Goal: Use online tool/utility: Use online tool/utility

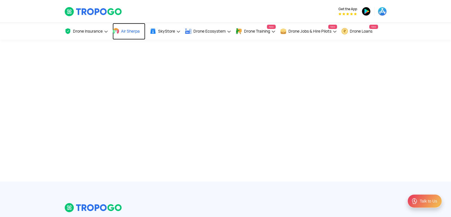
click at [133, 30] on span "Air Sherpa" at bounding box center [130, 31] width 19 height 5
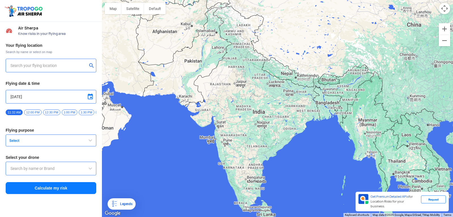
click at [81, 62] on div at bounding box center [51, 66] width 91 height 14
type input "[STREET_ADDRESS]"
click at [91, 64] on img at bounding box center [92, 65] width 6 height 6
click at [68, 64] on input "text" at bounding box center [48, 65] width 77 height 7
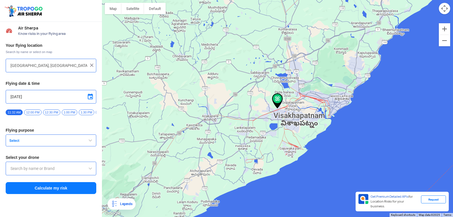
click at [44, 145] on button "Select" at bounding box center [51, 140] width 91 height 12
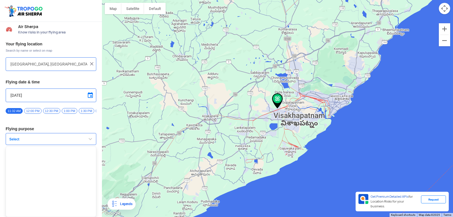
scroll to position [4, 0]
click at [87, 93] on span at bounding box center [90, 95] width 7 height 7
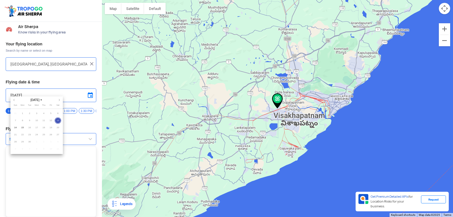
click at [86, 94] on div at bounding box center [226, 108] width 453 height 217
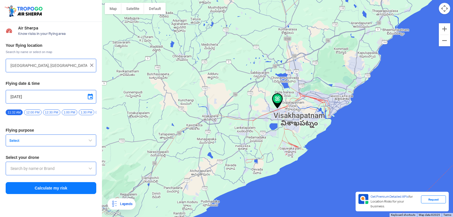
click at [82, 65] on input "[GEOGRAPHIC_DATA], [GEOGRAPHIC_DATA] 530049, [GEOGRAPHIC_DATA]" at bounding box center [48, 65] width 77 height 7
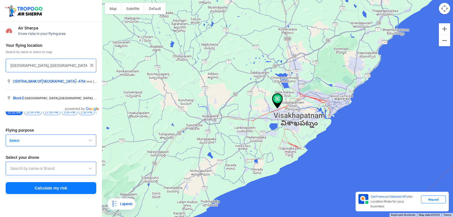
click at [27, 65] on input "[GEOGRAPHIC_DATA], [GEOGRAPHIC_DATA] 530049, [GEOGRAPHIC_DATA]" at bounding box center [48, 65] width 77 height 7
click at [24, 66] on input "[GEOGRAPHIC_DATA], [GEOGRAPHIC_DATA] 530049, [GEOGRAPHIC_DATA]" at bounding box center [48, 65] width 77 height 7
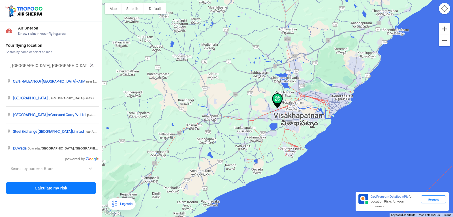
drag, startPoint x: 16, startPoint y: 65, endPoint x: 10, endPoint y: 71, distance: 8.4
click at [10, 71] on div ", [GEOGRAPHIC_DATA], [GEOGRAPHIC_DATA] 530049, [GEOGRAPHIC_DATA]" at bounding box center [51, 66] width 91 height 14
type input ", [GEOGRAPHIC_DATA], [GEOGRAPHIC_DATA] 530049, [GEOGRAPHIC_DATA]"
click at [7, 59] on div ", [GEOGRAPHIC_DATA], [GEOGRAPHIC_DATA] 530049, [GEOGRAPHIC_DATA]" at bounding box center [51, 66] width 91 height 14
click at [15, 66] on input ", [GEOGRAPHIC_DATA], [GEOGRAPHIC_DATA] 530049, [GEOGRAPHIC_DATA]" at bounding box center [48, 65] width 77 height 7
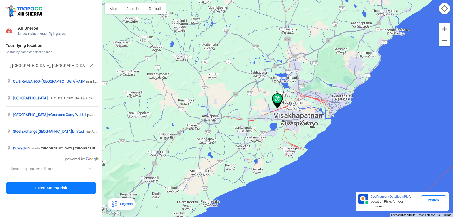
click at [92, 60] on div ", [GEOGRAPHIC_DATA], [GEOGRAPHIC_DATA] 530049, [GEOGRAPHIC_DATA]" at bounding box center [51, 66] width 91 height 14
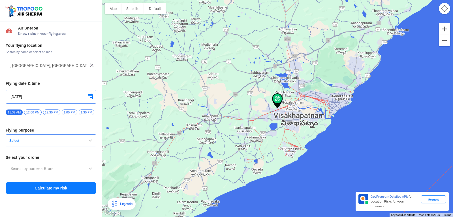
click at [89, 66] on img at bounding box center [92, 65] width 6 height 6
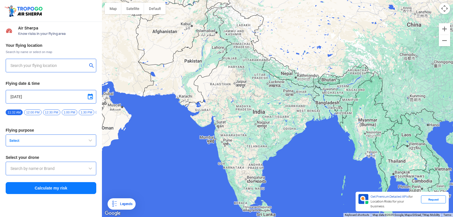
click at [76, 65] on input "text" at bounding box center [48, 65] width 77 height 7
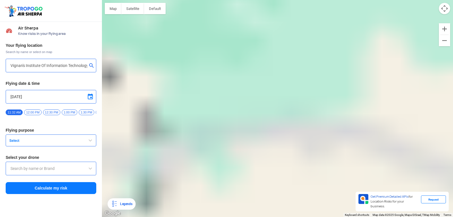
type input "[GEOGRAPHIC_DATA], [GEOGRAPHIC_DATA] 530049, [GEOGRAPHIC_DATA]"
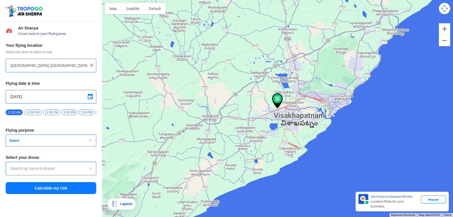
click at [277, 102] on img at bounding box center [277, 100] width 11 height 15
click at [277, 99] on img at bounding box center [277, 100] width 11 height 15
click at [93, 98] on span at bounding box center [90, 96] width 7 height 7
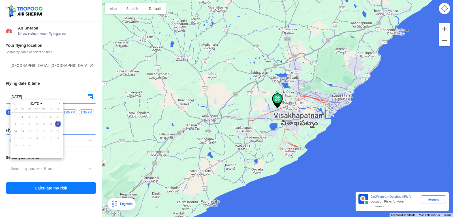
click at [57, 125] on span "13" at bounding box center [58, 124] width 7 height 7
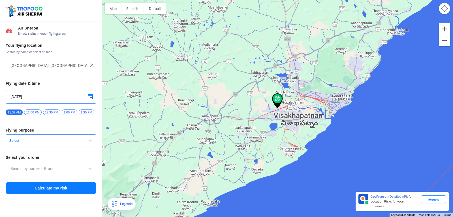
click at [29, 112] on span "12:00 PM" at bounding box center [32, 112] width 17 height 6
click at [60, 143] on span "Select" at bounding box center [42, 140] width 71 height 5
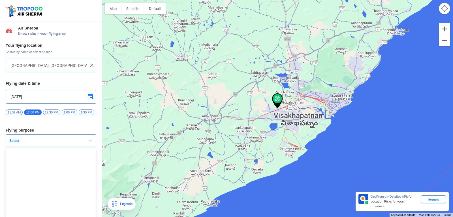
scroll to position [4, 0]
click at [68, 135] on button "Select" at bounding box center [51, 139] width 91 height 12
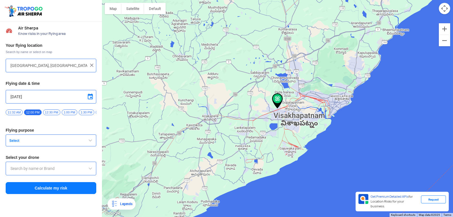
scroll to position [0, 0]
click at [68, 135] on div "Your flying location Search by name or select on map [GEOGRAPHIC_DATA], [GEOGRA…" at bounding box center [51, 118] width 102 height 157
click at [47, 140] on span "Select" at bounding box center [42, 140] width 71 height 5
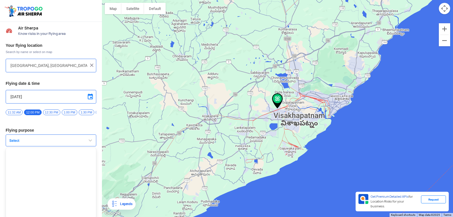
click at [47, 140] on span "Select" at bounding box center [42, 140] width 71 height 5
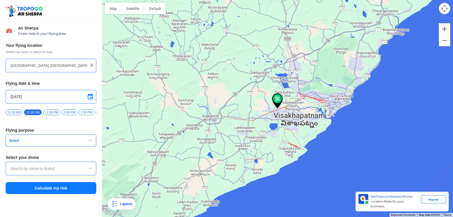
click at [53, 171] on input "text" at bounding box center [50, 168] width 81 height 7
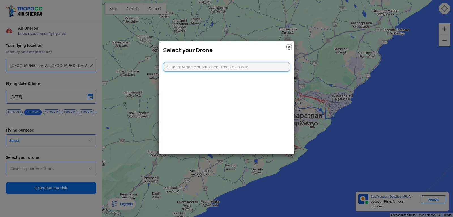
click at [191, 68] on input "text" at bounding box center [226, 67] width 127 height 10
type input "d"
click at [288, 50] on h3 "Select your Drone" at bounding box center [226, 50] width 127 height 7
click at [289, 47] on img at bounding box center [289, 47] width 6 height 6
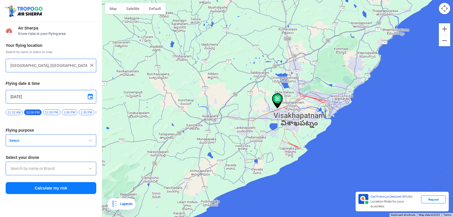
click at [275, 95] on img at bounding box center [277, 100] width 11 height 15
click at [276, 97] on img at bounding box center [277, 100] width 11 height 15
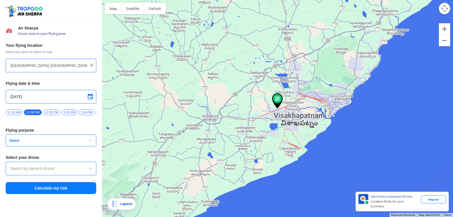
click at [276, 97] on img at bounding box center [277, 100] width 11 height 15
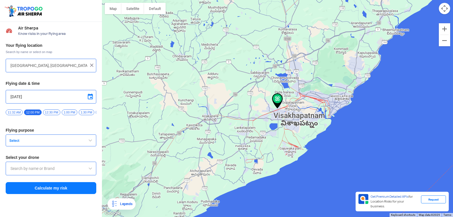
click at [276, 97] on img at bounding box center [277, 100] width 11 height 15
click at [277, 93] on img at bounding box center [277, 100] width 11 height 15
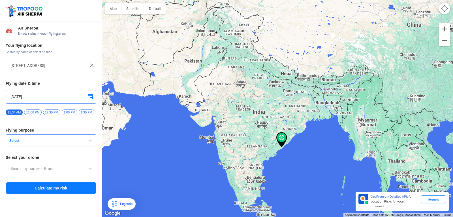
click at [91, 63] on img at bounding box center [92, 65] width 6 height 6
click at [73, 62] on input "text" at bounding box center [48, 65] width 77 height 7
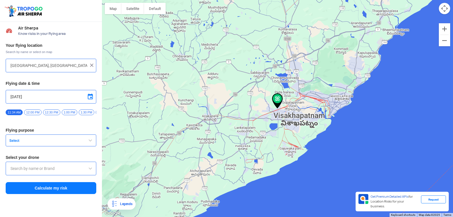
click at [65, 141] on span "Select" at bounding box center [42, 140] width 71 height 5
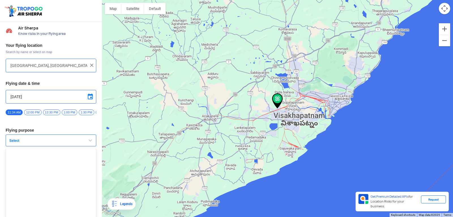
scroll to position [4, 0]
click at [62, 141] on span "Select" at bounding box center [42, 139] width 71 height 5
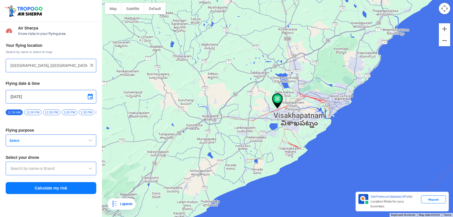
click at [281, 105] on img at bounding box center [277, 100] width 11 height 15
click at [281, 97] on img at bounding box center [277, 100] width 11 height 15
click at [279, 97] on img at bounding box center [277, 100] width 11 height 15
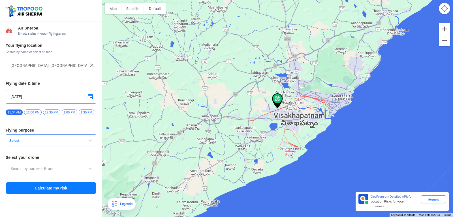
click at [279, 97] on img at bounding box center [277, 100] width 11 height 15
click at [77, 67] on input "[GEOGRAPHIC_DATA], [GEOGRAPHIC_DATA] 530049, [GEOGRAPHIC_DATA]" at bounding box center [48, 65] width 77 height 7
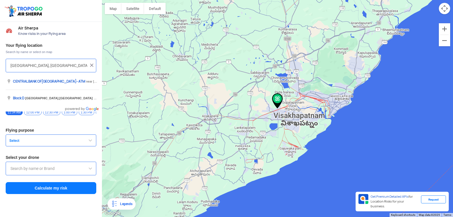
click at [84, 66] on input "[GEOGRAPHIC_DATA], [GEOGRAPHIC_DATA] 530049, [GEOGRAPHIC_DATA]" at bounding box center [48, 65] width 77 height 7
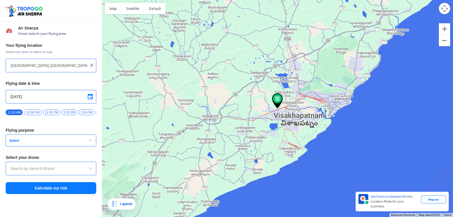
click at [178, 69] on div at bounding box center [277, 108] width 351 height 217
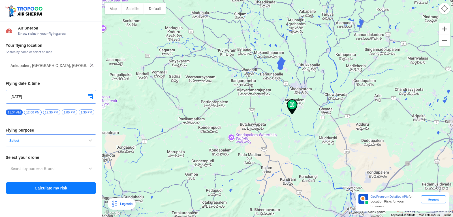
click at [296, 106] on img at bounding box center [292, 106] width 11 height 15
click at [252, 87] on div at bounding box center [277, 108] width 351 height 217
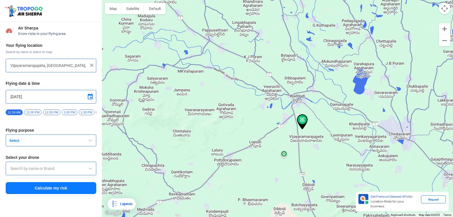
click at [263, 113] on div at bounding box center [277, 108] width 351 height 217
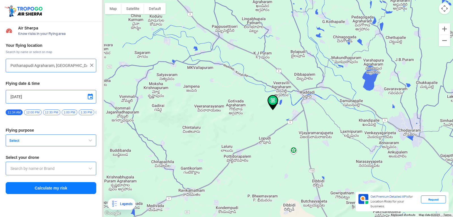
click at [263, 113] on div at bounding box center [277, 108] width 351 height 217
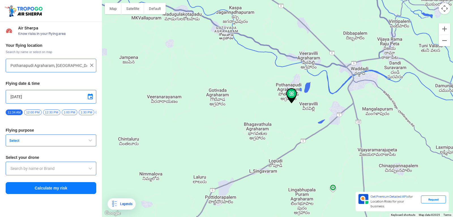
click at [263, 113] on div at bounding box center [277, 108] width 351 height 217
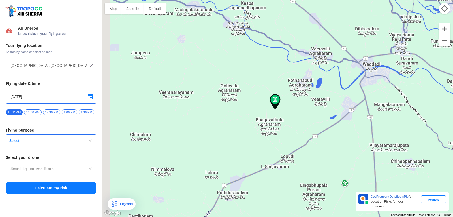
click at [263, 113] on div at bounding box center [277, 108] width 351 height 217
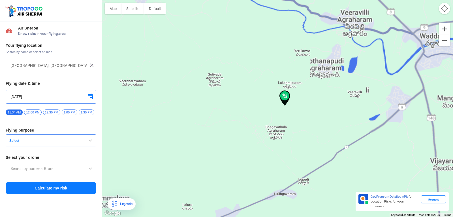
click at [263, 113] on div at bounding box center [277, 108] width 351 height 217
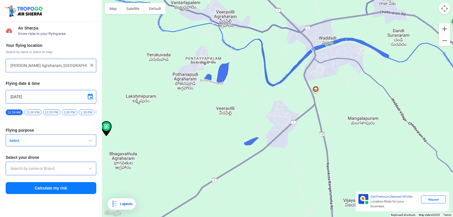
drag, startPoint x: 350, startPoint y: 96, endPoint x: 181, endPoint y: 119, distance: 170.8
click at [179, 123] on div at bounding box center [277, 108] width 351 height 217
click at [321, 110] on div at bounding box center [277, 108] width 351 height 217
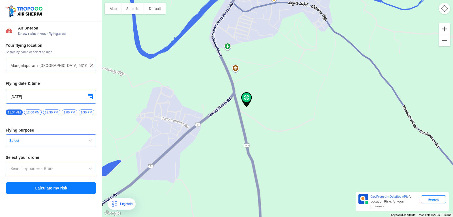
click at [315, 108] on div at bounding box center [277, 108] width 351 height 217
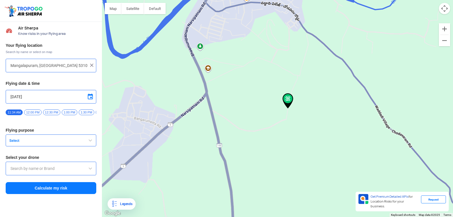
type input "Mangalapuram, Andhra Pradesh, India"
click at [315, 108] on div at bounding box center [277, 108] width 351 height 217
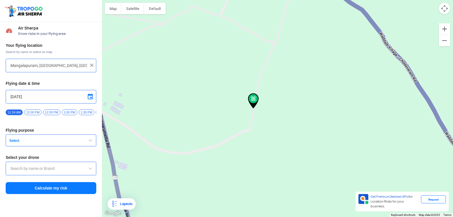
click at [218, 140] on div at bounding box center [277, 108] width 351 height 217
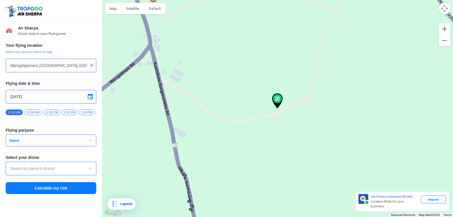
click at [218, 140] on div at bounding box center [277, 108] width 351 height 217
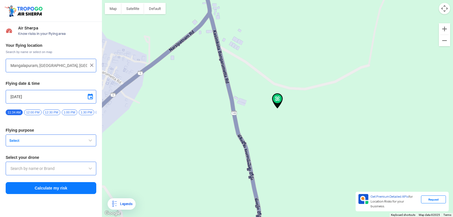
click at [92, 65] on img at bounding box center [92, 65] width 6 height 6
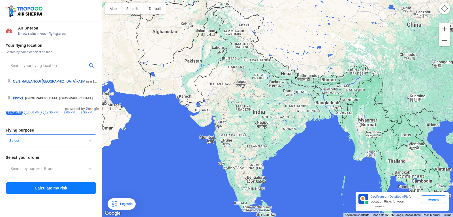
click at [73, 66] on input "text" at bounding box center [48, 65] width 77 height 7
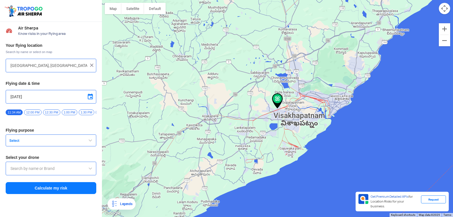
click at [276, 95] on img at bounding box center [277, 100] width 11 height 15
click at [278, 111] on div at bounding box center [277, 108] width 351 height 217
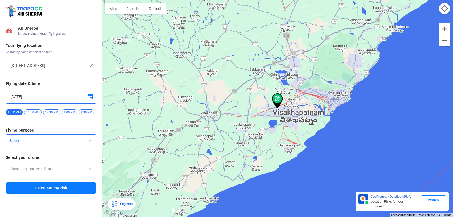
click at [278, 111] on div at bounding box center [277, 108] width 351 height 217
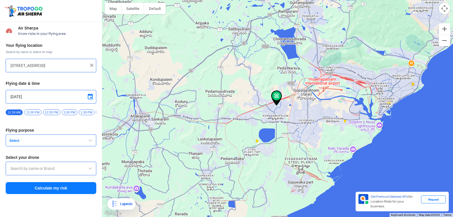
click at [279, 106] on div at bounding box center [277, 108] width 351 height 217
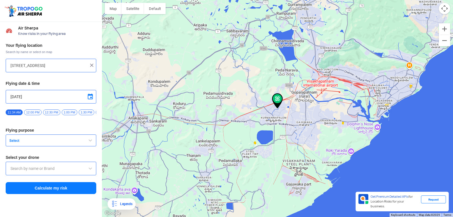
click at [279, 106] on img at bounding box center [277, 100] width 11 height 15
click at [275, 110] on div at bounding box center [277, 108] width 351 height 217
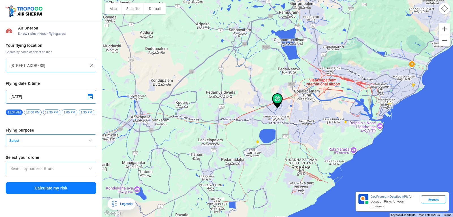
type input "2, Siddhartha Nagar, Kurmannapalem, Visakhapatnam, Andhra Pradesh 530046, India"
click at [93, 63] on img at bounding box center [92, 65] width 6 height 6
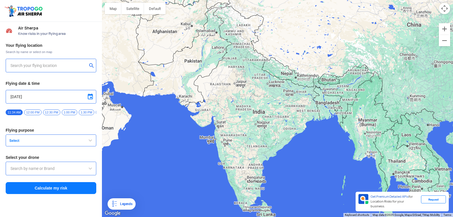
click at [77, 62] on div at bounding box center [51, 66] width 91 height 14
click at [52, 66] on input "text" at bounding box center [48, 65] width 77 height 7
type input "[GEOGRAPHIC_DATA], [GEOGRAPHIC_DATA] 530049, [GEOGRAPHIC_DATA]"
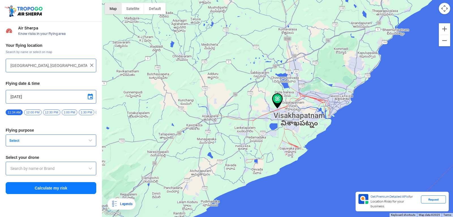
click at [121, 12] on button "Map" at bounding box center [113, 8] width 17 height 11
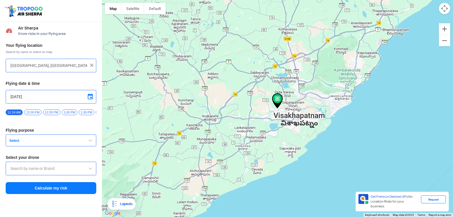
click at [277, 98] on img at bounding box center [277, 100] width 11 height 15
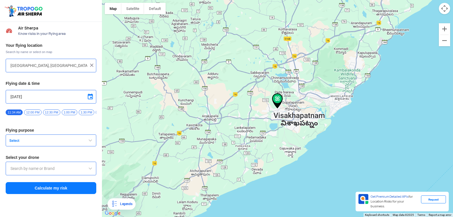
click at [277, 98] on img at bounding box center [277, 100] width 11 height 15
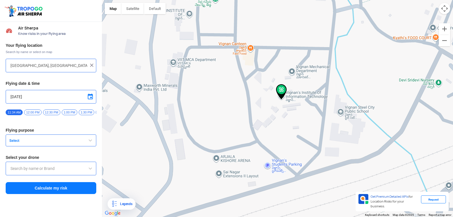
click at [80, 143] on button "Select" at bounding box center [51, 140] width 91 height 12
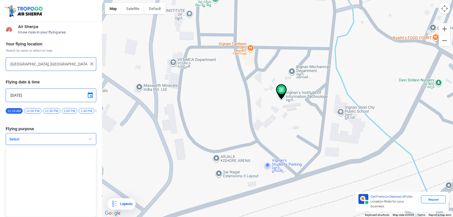
scroll to position [4, 0]
click at [57, 132] on div "Your flying location Search by name or select on map Block D, Visakhapatnam, An…" at bounding box center [51, 116] width 102 height 157
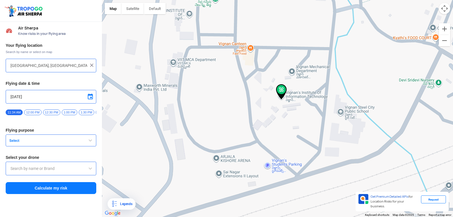
scroll to position [0, 0]
click at [68, 170] on input "text" at bounding box center [50, 168] width 81 height 7
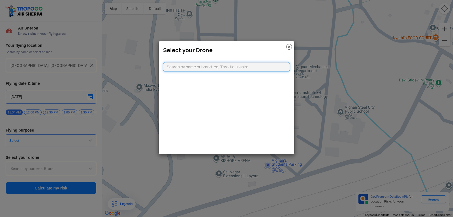
click at [243, 65] on input "text" at bounding box center [226, 67] width 127 height 10
click at [251, 68] on input "text" at bounding box center [226, 67] width 127 height 10
type input "i"
type input "t"
type input "throttle"
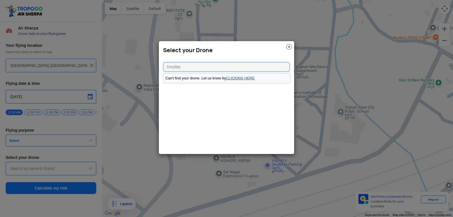
click at [240, 76] on link "CLICKING HERE" at bounding box center [240, 78] width 29 height 4
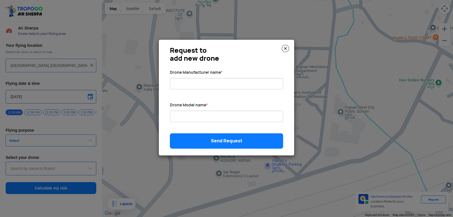
click at [286, 46] on img at bounding box center [285, 48] width 7 height 7
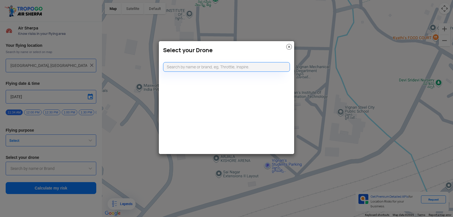
click at [287, 48] on img at bounding box center [289, 47] width 6 height 6
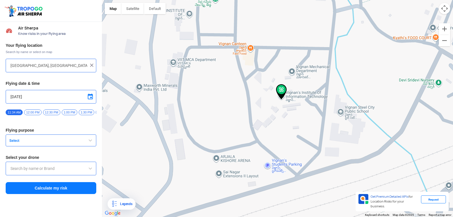
click at [66, 149] on div "Your flying location Search by name or select on map Block D, Visakhapatnam, An…" at bounding box center [51, 118] width 102 height 157
click at [70, 142] on span "Select" at bounding box center [42, 140] width 71 height 5
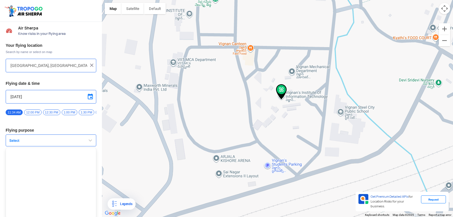
scroll to position [4, 0]
click at [70, 142] on button "Select" at bounding box center [51, 139] width 91 height 12
click at [70, 142] on span "Select" at bounding box center [42, 140] width 71 height 5
drag, startPoint x: 70, startPoint y: 142, endPoint x: 78, endPoint y: 143, distance: 8.4
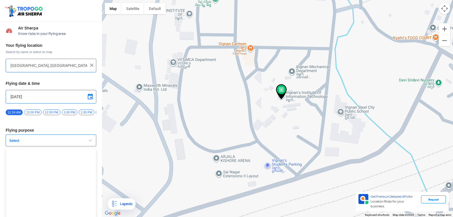
click at [74, 142] on span "Select" at bounding box center [42, 140] width 71 height 5
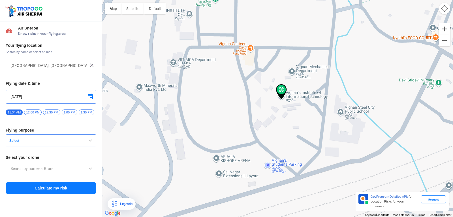
drag, startPoint x: 78, startPoint y: 143, endPoint x: 82, endPoint y: 145, distance: 3.8
click at [80, 144] on button "Select" at bounding box center [51, 140] width 91 height 12
click at [82, 145] on button "Select" at bounding box center [51, 140] width 91 height 12
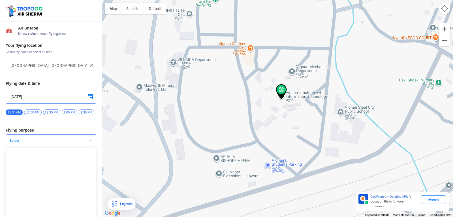
click at [92, 146] on button "Select" at bounding box center [51, 140] width 91 height 12
drag, startPoint x: 92, startPoint y: 148, endPoint x: 97, endPoint y: 148, distance: 5.1
click at [96, 148] on div "Your flying location Search by name or select on map Block D, Visakhapatnam, An…" at bounding box center [51, 118] width 102 height 157
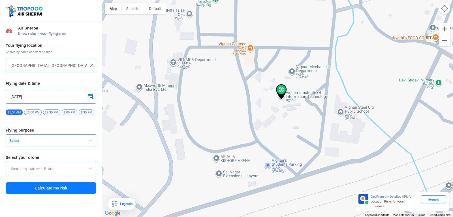
drag, startPoint x: 97, startPoint y: 148, endPoint x: 100, endPoint y: 149, distance: 3.2
click at [100, 149] on div "Your flying location Search by name or select on map Block D, Visakhapatnam, An…" at bounding box center [51, 118] width 102 height 157
click at [70, 140] on span "Select" at bounding box center [42, 140] width 71 height 5
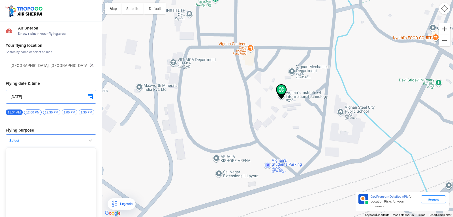
click at [74, 141] on span "Select" at bounding box center [42, 140] width 71 height 5
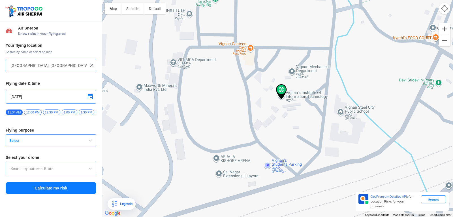
drag, startPoint x: 74, startPoint y: 141, endPoint x: 86, endPoint y: 144, distance: 12.2
click at [80, 142] on button "Select" at bounding box center [51, 140] width 91 height 12
click at [87, 143] on span "button" at bounding box center [90, 140] width 7 height 7
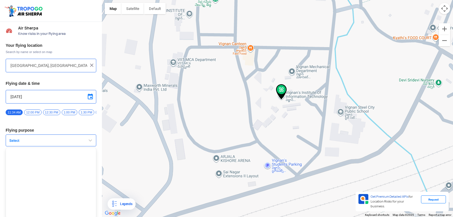
click at [87, 143] on span "button" at bounding box center [90, 140] width 7 height 7
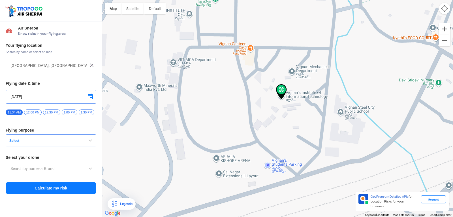
click at [87, 143] on span "button" at bounding box center [90, 140] width 7 height 7
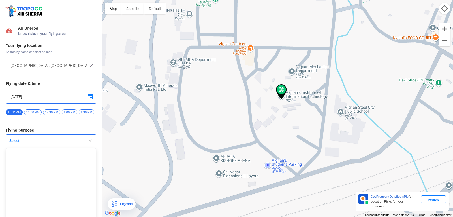
click at [87, 143] on span "button" at bounding box center [90, 140] width 7 height 7
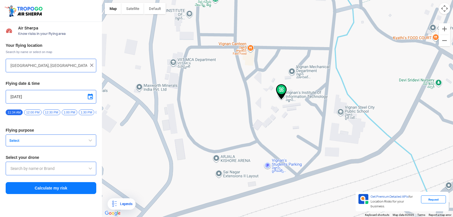
click at [97, 143] on div "Your flying location Search by name or select on map Block D, Visakhapatnam, An…" at bounding box center [51, 118] width 102 height 157
click at [141, 11] on button "Satellite" at bounding box center [132, 8] width 23 height 11
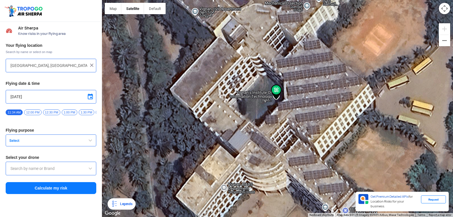
click at [40, 141] on span "Select" at bounding box center [42, 140] width 71 height 5
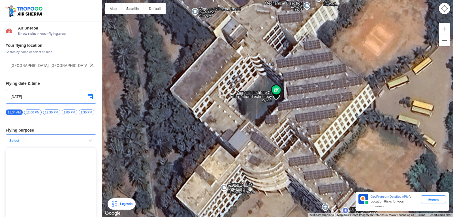
click at [338, 65] on div at bounding box center [277, 108] width 351 height 217
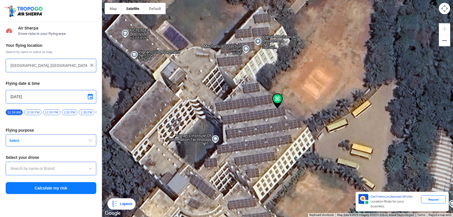
click at [272, 104] on img at bounding box center [277, 100] width 11 height 15
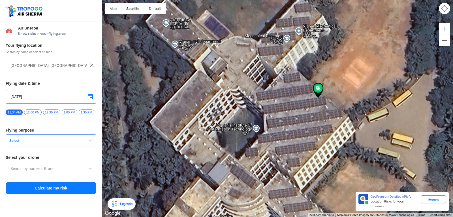
drag, startPoint x: 270, startPoint y: 104, endPoint x: 311, endPoint y: 93, distance: 42.6
click at [311, 93] on div at bounding box center [277, 108] width 351 height 217
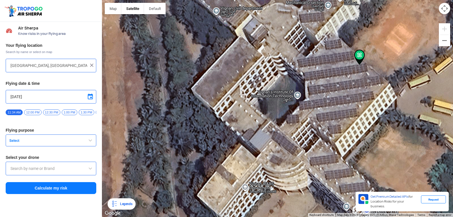
drag, startPoint x: 272, startPoint y: 127, endPoint x: 316, endPoint y: 91, distance: 56.8
click at [316, 91] on div at bounding box center [277, 108] width 351 height 217
click at [30, 146] on button "Select" at bounding box center [51, 140] width 91 height 12
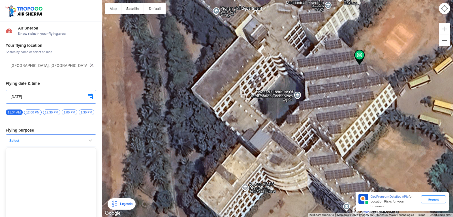
click at [37, 143] on span "Select" at bounding box center [42, 140] width 71 height 5
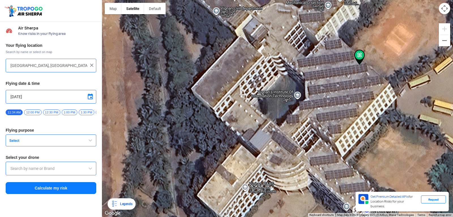
click at [51, 146] on button "Select" at bounding box center [51, 140] width 91 height 12
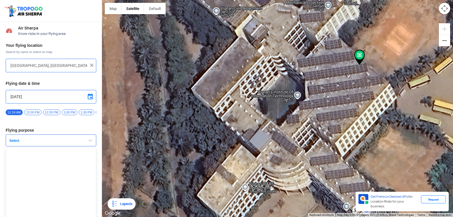
scroll to position [4, 0]
click at [69, 140] on span "Select" at bounding box center [42, 139] width 71 height 5
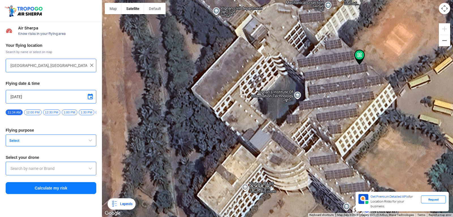
scroll to position [0, 0]
click at [31, 112] on span "12:00 PM" at bounding box center [32, 112] width 17 height 6
click at [39, 143] on span "Select" at bounding box center [42, 140] width 71 height 5
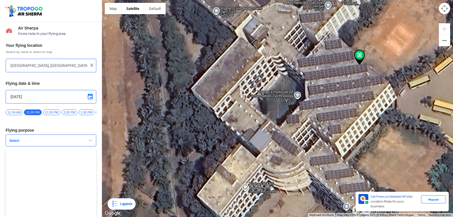
click at [34, 109] on span "12:00 PM" at bounding box center [32, 112] width 17 height 6
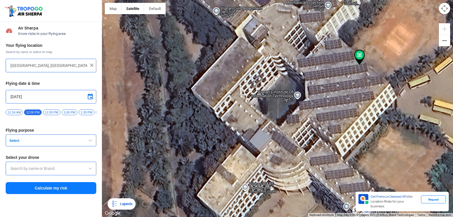
click at [32, 111] on span "12:00 PM" at bounding box center [32, 112] width 17 height 6
click at [51, 113] on span "12:30 PM" at bounding box center [51, 112] width 17 height 6
click at [19, 113] on span "11:34 AM" at bounding box center [14, 112] width 17 height 6
click at [25, 114] on div "11:34 AM 12:00 PM 12:30 PM 1:00 PM 1:30 PM 2:00 PM 2:30 PM 3:00 PM 3:30 PM 4:00…" at bounding box center [51, 114] width 91 height 10
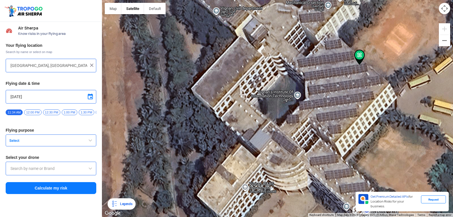
click at [30, 112] on span "12:00 PM" at bounding box center [32, 112] width 17 height 6
click at [70, 143] on span "Select" at bounding box center [42, 140] width 71 height 5
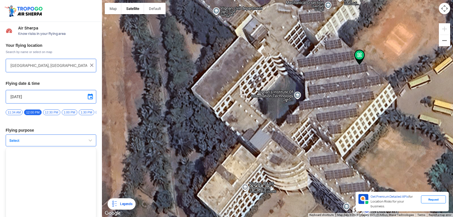
click at [76, 145] on button "Select" at bounding box center [51, 140] width 91 height 12
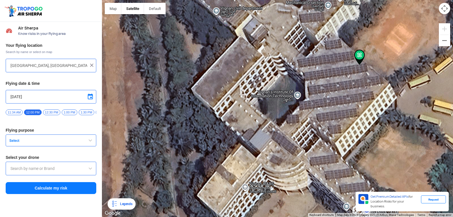
click at [89, 97] on span at bounding box center [90, 96] width 7 height 7
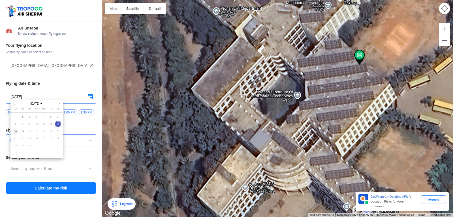
click at [13, 131] on span "14" at bounding box center [15, 131] width 7 height 7
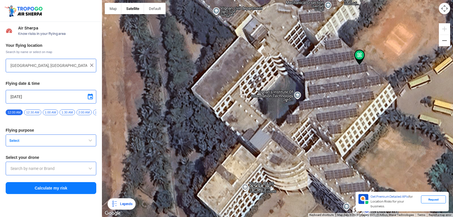
click at [72, 143] on span "Select" at bounding box center [42, 140] width 71 height 5
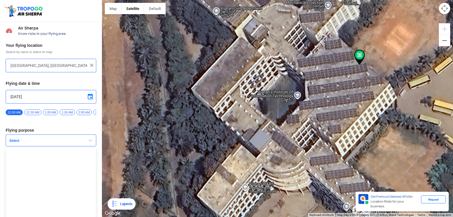
click at [87, 94] on span at bounding box center [90, 96] width 7 height 7
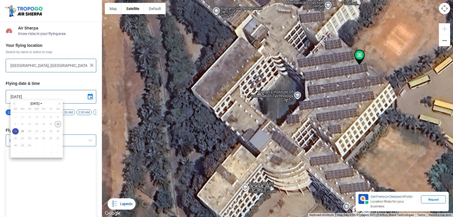
click at [57, 122] on span "13" at bounding box center [58, 124] width 7 height 7
type input "[DATE]"
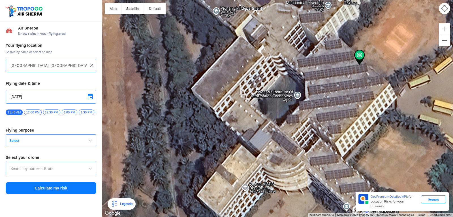
click at [71, 141] on span "Select" at bounding box center [42, 140] width 71 height 5
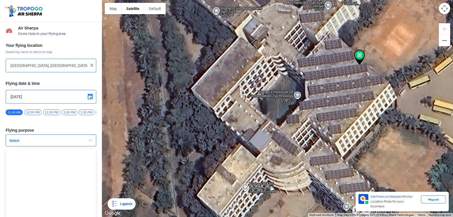
drag, startPoint x: 82, startPoint y: 144, endPoint x: 85, endPoint y: 145, distance: 3.2
click at [82, 144] on button "Select" at bounding box center [51, 140] width 91 height 12
click at [372, 55] on div at bounding box center [277, 108] width 351 height 217
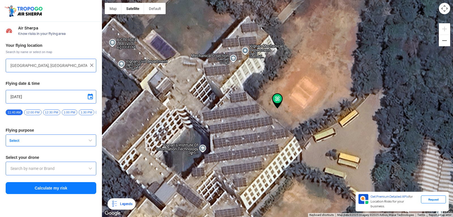
click at [269, 95] on div at bounding box center [277, 108] width 351 height 217
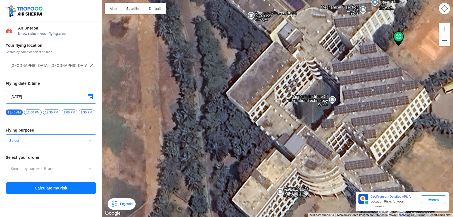
drag, startPoint x: 229, startPoint y: 115, endPoint x: 351, endPoint y: 53, distance: 137.2
click at [351, 53] on div at bounding box center [277, 108] width 351 height 217
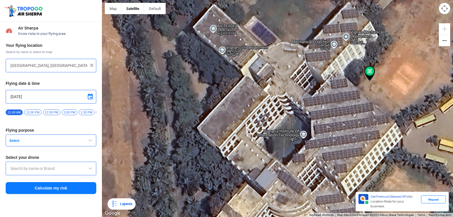
drag, startPoint x: 337, startPoint y: 78, endPoint x: 293, endPoint y: 106, distance: 51.8
click at [303, 116] on div at bounding box center [277, 108] width 351 height 217
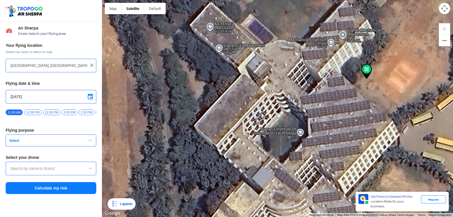
click at [50, 146] on button "Select" at bounding box center [51, 140] width 91 height 12
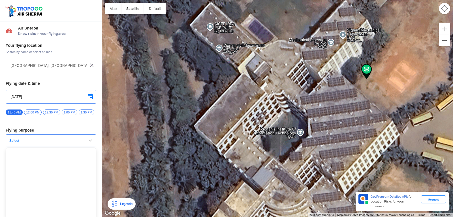
click at [50, 146] on button "Select" at bounding box center [51, 140] width 91 height 12
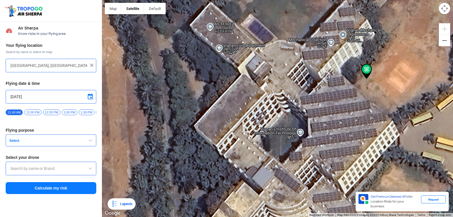
click at [265, 30] on div at bounding box center [277, 108] width 351 height 217
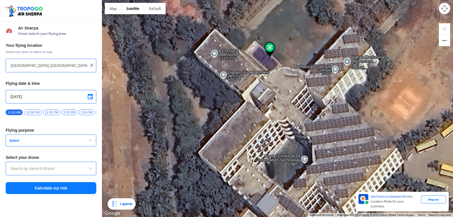
type input "Block D, Visakhapatnam, Andhra Pradesh 531021, India"
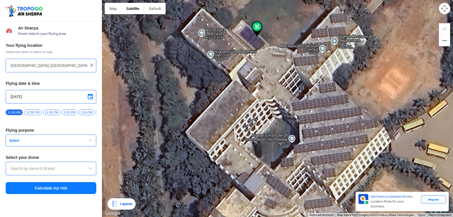
drag, startPoint x: 261, startPoint y: 66, endPoint x: 241, endPoint y: -6, distance: 74.6
click at [241, 0] on html "Location Risk Score Air Sherpa Know risks in your flying area Your flying locat…" at bounding box center [226, 108] width 453 height 217
